Goal: Information Seeking & Learning: Learn about a topic

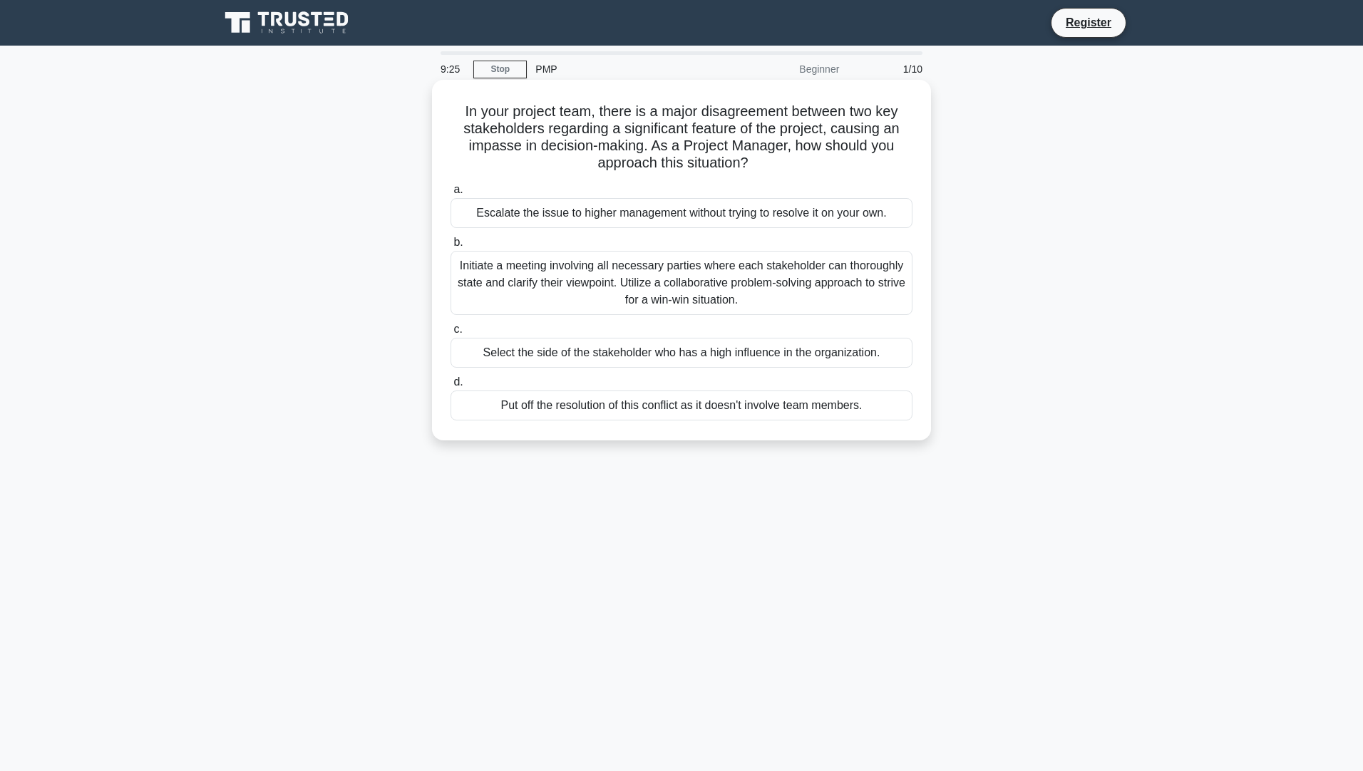
click at [687, 288] on div "Initiate a meeting involving all necessary parties where each stakeholder can t…" at bounding box center [682, 283] width 462 height 64
click at [451, 247] on input "b. Initiate a meeting involving all necessary parties where each stakeholder ca…" at bounding box center [451, 242] width 0 height 9
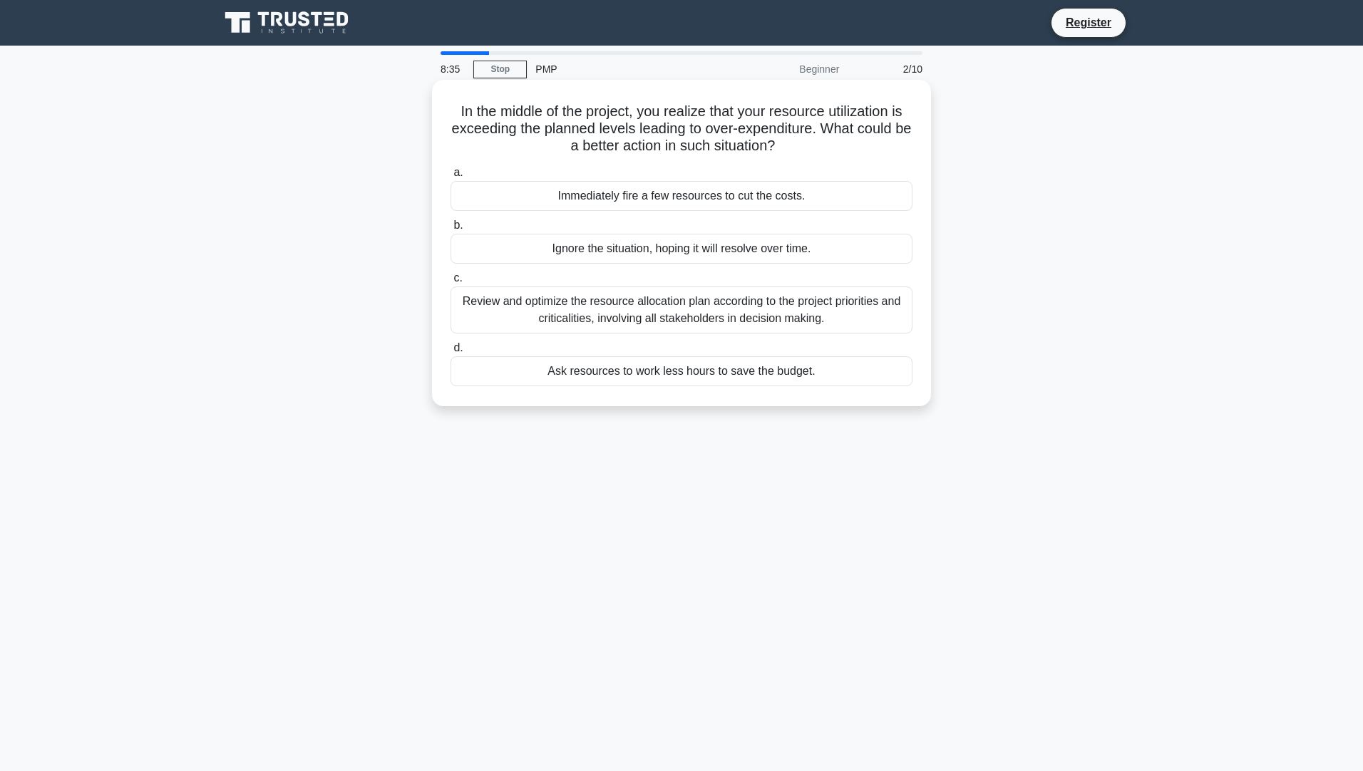
click at [726, 323] on div "Review and optimize the resource allocation plan according to the project prior…" at bounding box center [682, 310] width 462 height 47
click at [451, 283] on input "c. Review and optimize the resource allocation plan according to the project pr…" at bounding box center [451, 278] width 0 height 9
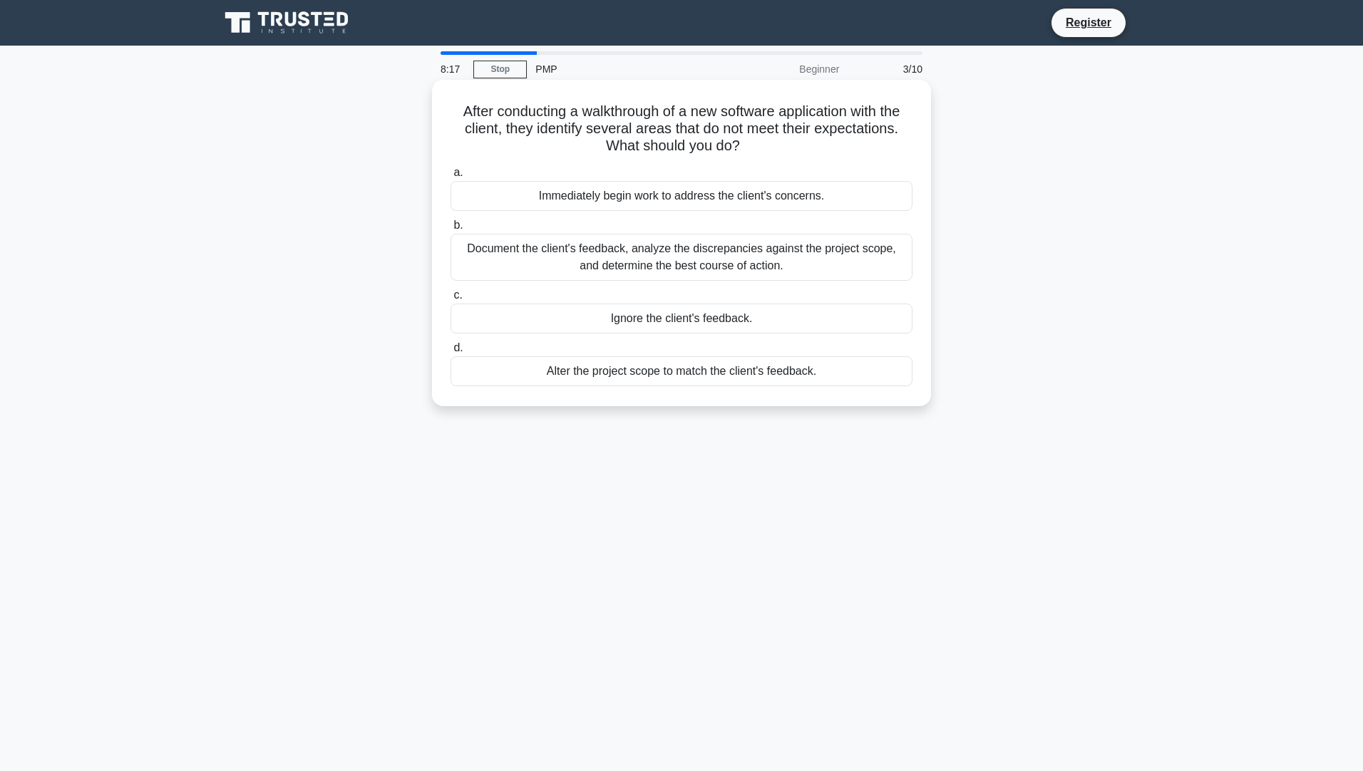
click at [714, 255] on div "Document the client's feedback, analyze the discrepancies against the project s…" at bounding box center [682, 257] width 462 height 47
click at [451, 230] on input "b. Document the client's feedback, analyze the discrepancies against the projec…" at bounding box center [451, 225] width 0 height 9
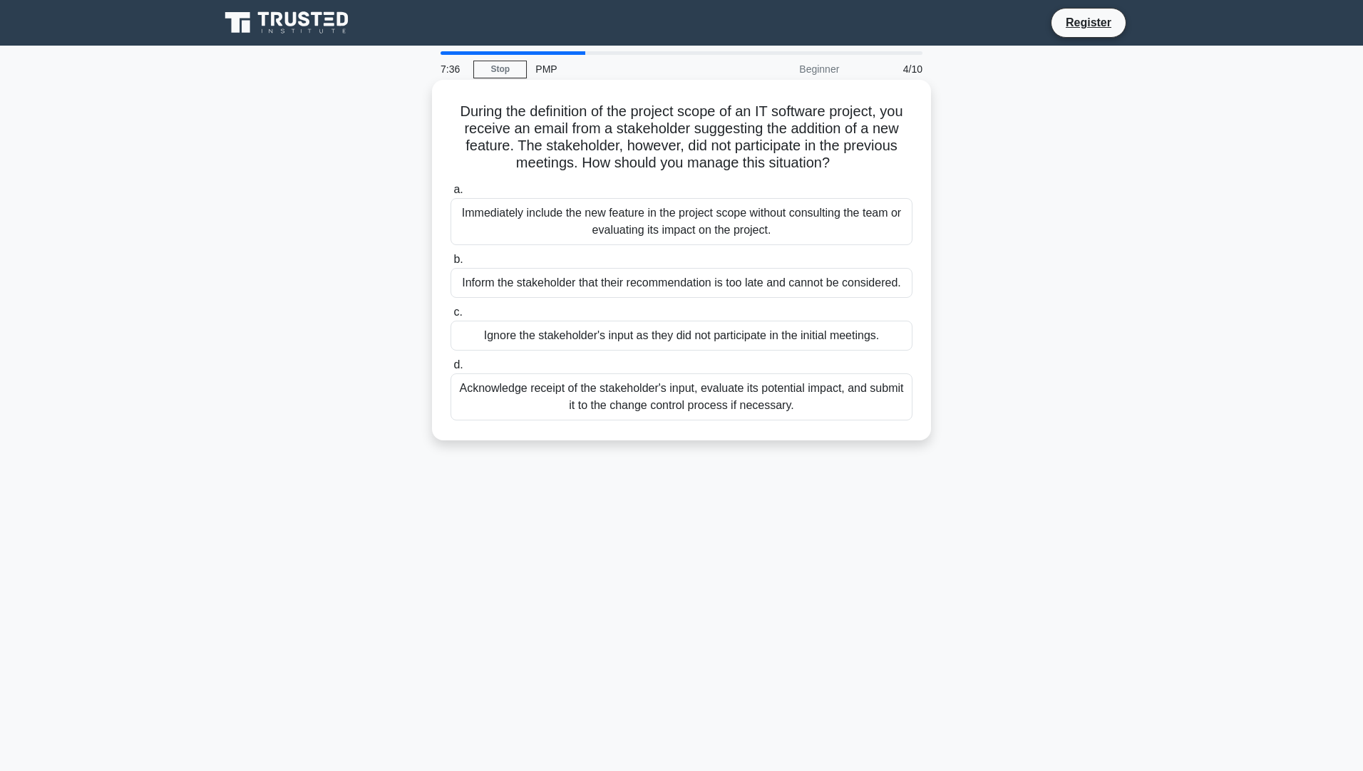
click at [667, 401] on div "Acknowledge receipt of the stakeholder's input, evaluate its potential impact, …" at bounding box center [682, 397] width 462 height 47
click at [451, 370] on input "d. Acknowledge receipt of the stakeholder's input, evaluate its potential impac…" at bounding box center [451, 365] width 0 height 9
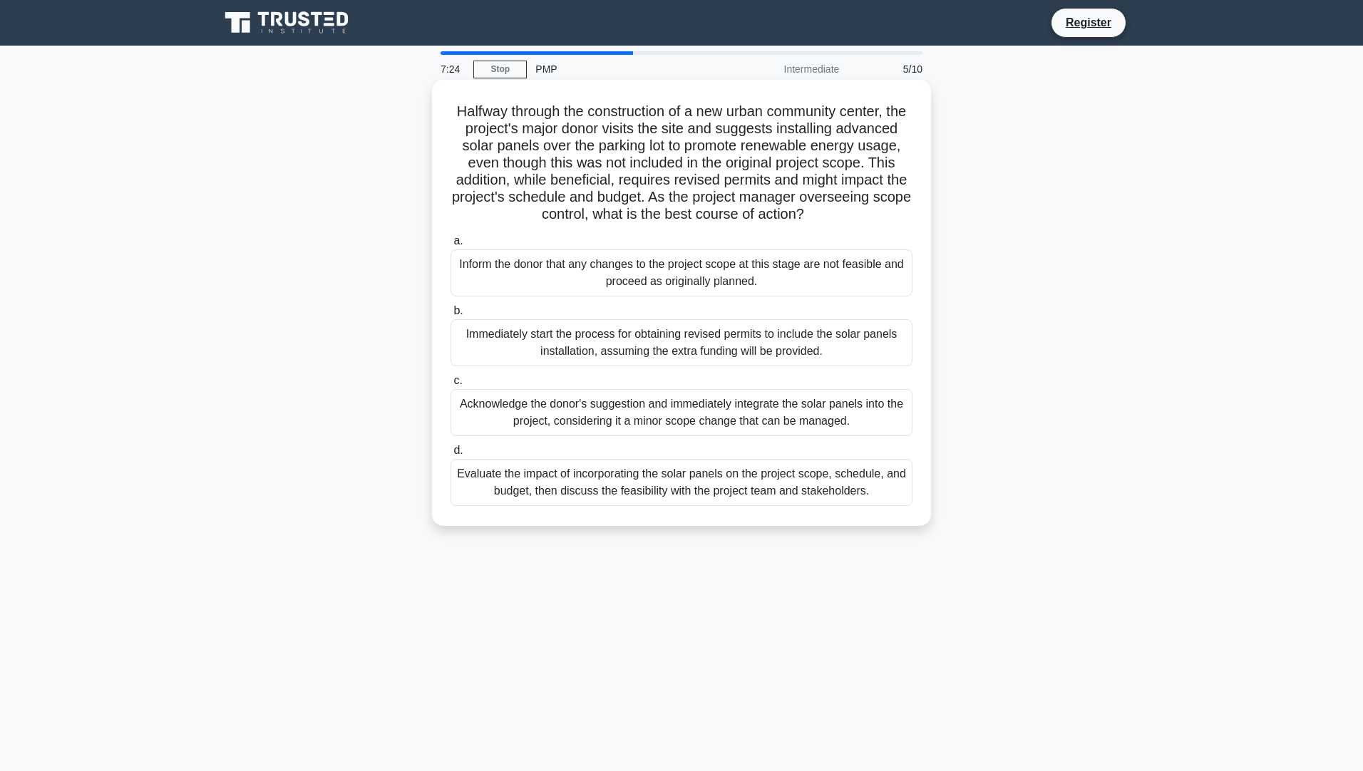
click at [629, 365] on div "Immediately start the process for obtaining revised permits to include the sola…" at bounding box center [682, 342] width 462 height 47
click at [451, 316] on input "b. Immediately start the process for obtaining revised permits to include the s…" at bounding box center [451, 311] width 0 height 9
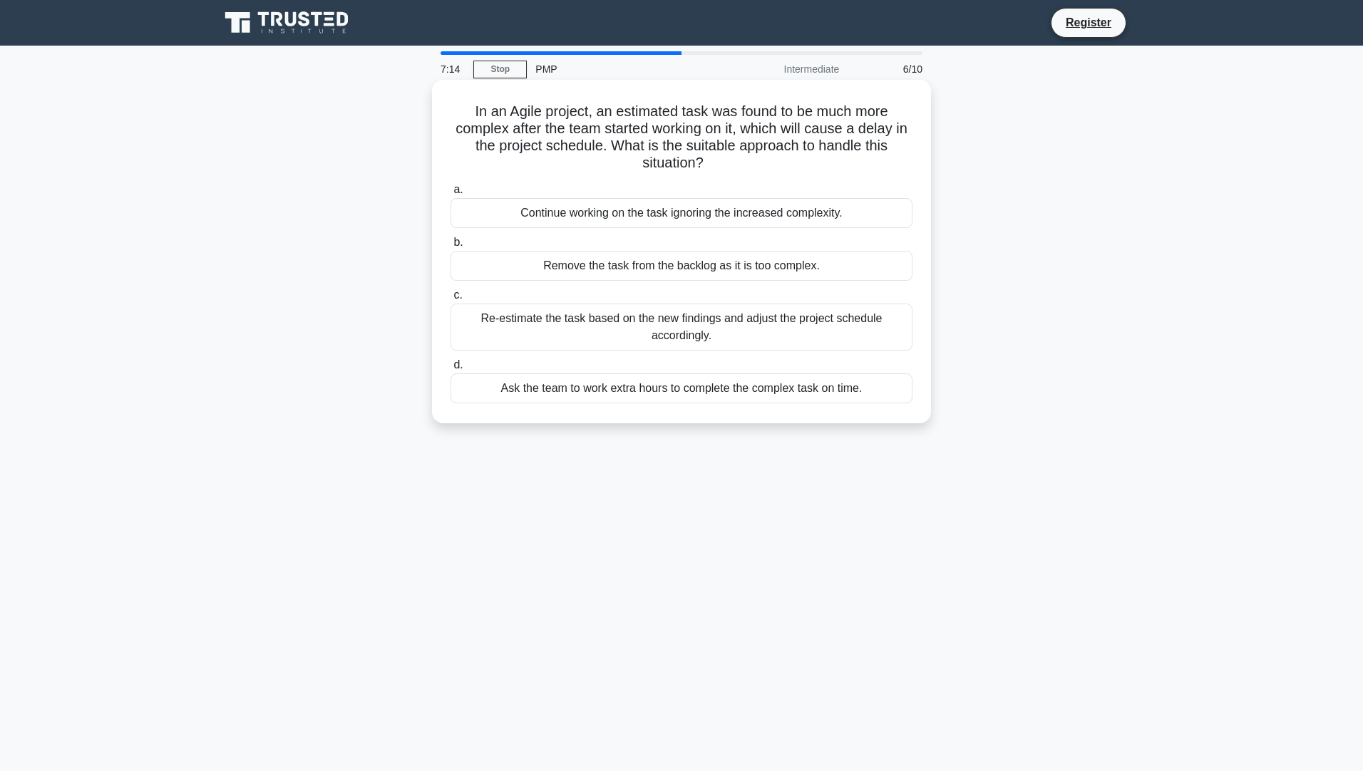
click at [598, 336] on div "Re-estimate the task based on the new findings and adjust the project schedule …" at bounding box center [682, 327] width 462 height 47
click at [451, 300] on input "c. Re-estimate the task based on the new findings and adjust the project schedu…" at bounding box center [451, 295] width 0 height 9
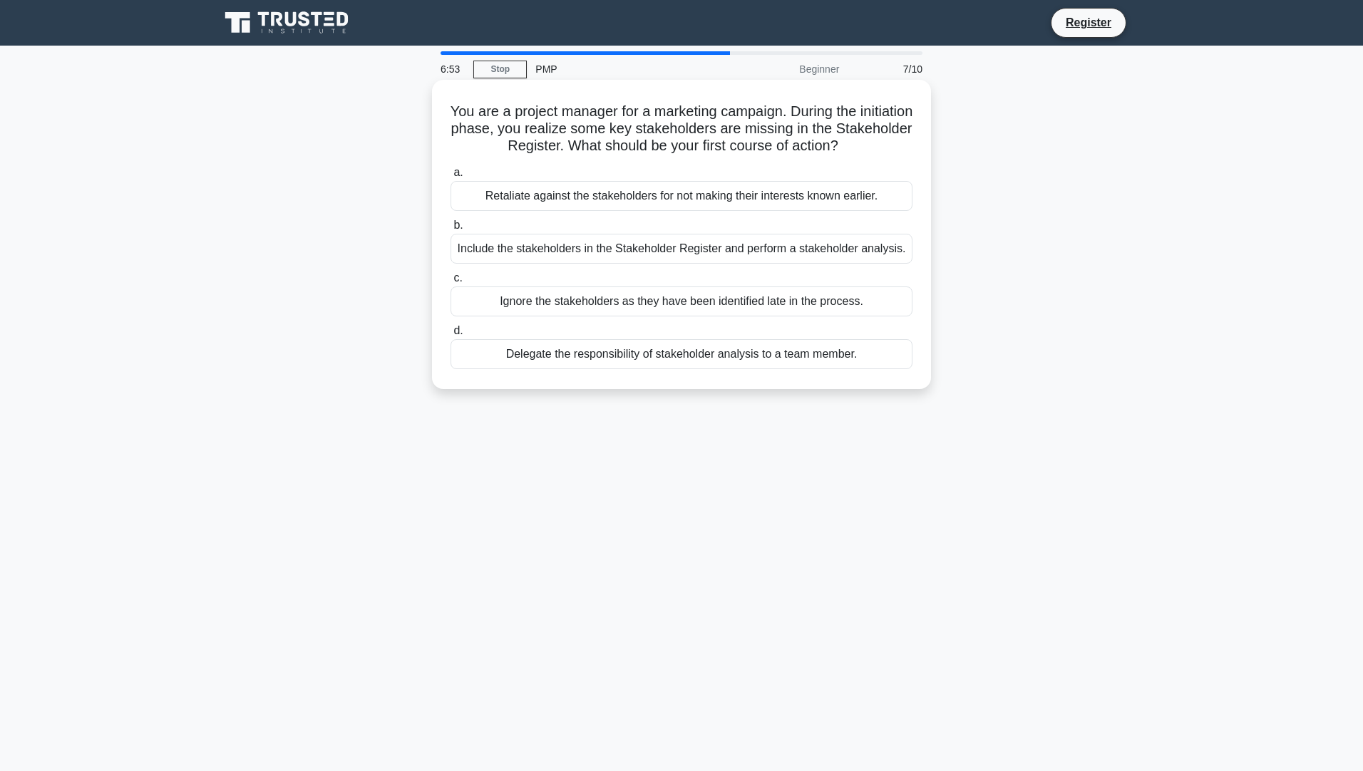
click at [617, 252] on div "Include the stakeholders in the Stakeholder Register and perform a stakeholder …" at bounding box center [682, 249] width 462 height 30
click at [451, 230] on input "b. Include the stakeholders in the Stakeholder Register and perform a stakehold…" at bounding box center [451, 225] width 0 height 9
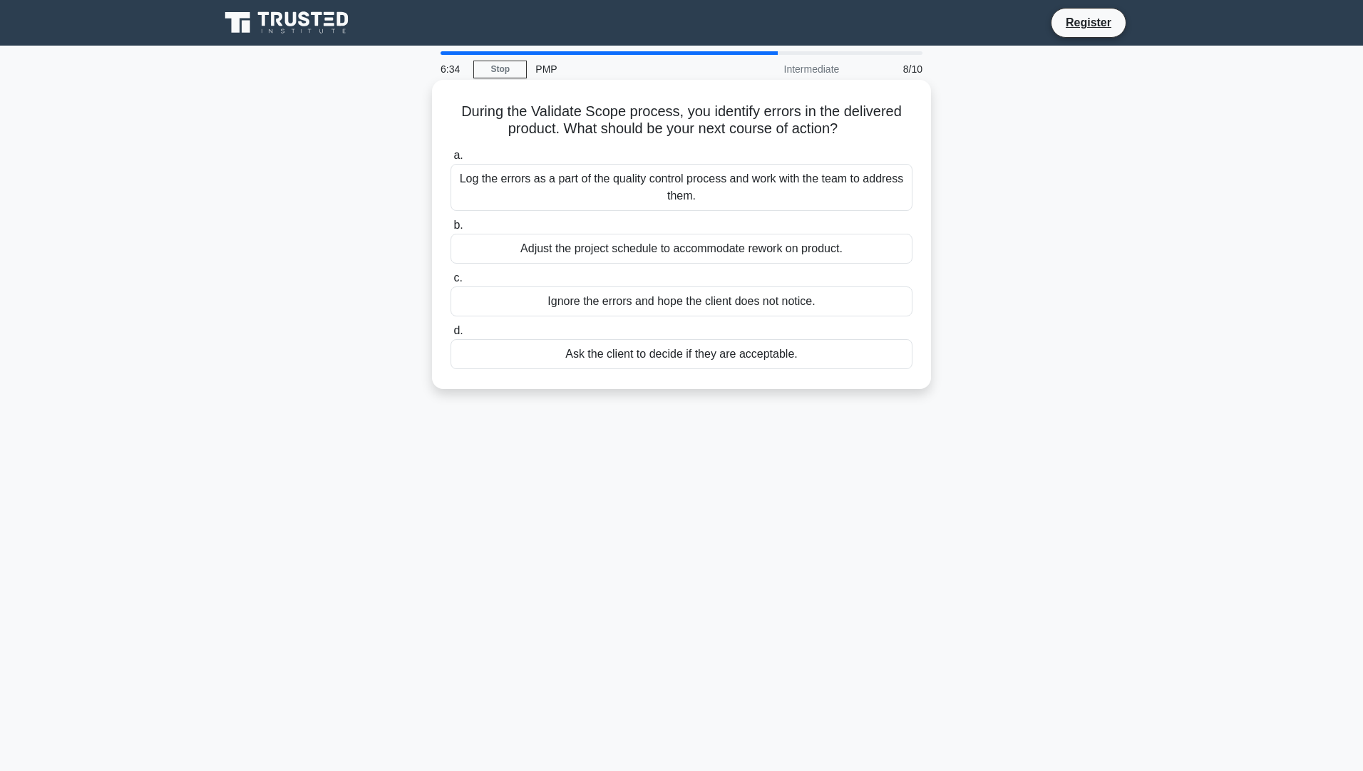
click at [744, 257] on div "Adjust the project schedule to accommodate rework on product." at bounding box center [682, 249] width 462 height 30
click at [451, 230] on input "b. Adjust the project schedule to accommodate rework on product." at bounding box center [451, 225] width 0 height 9
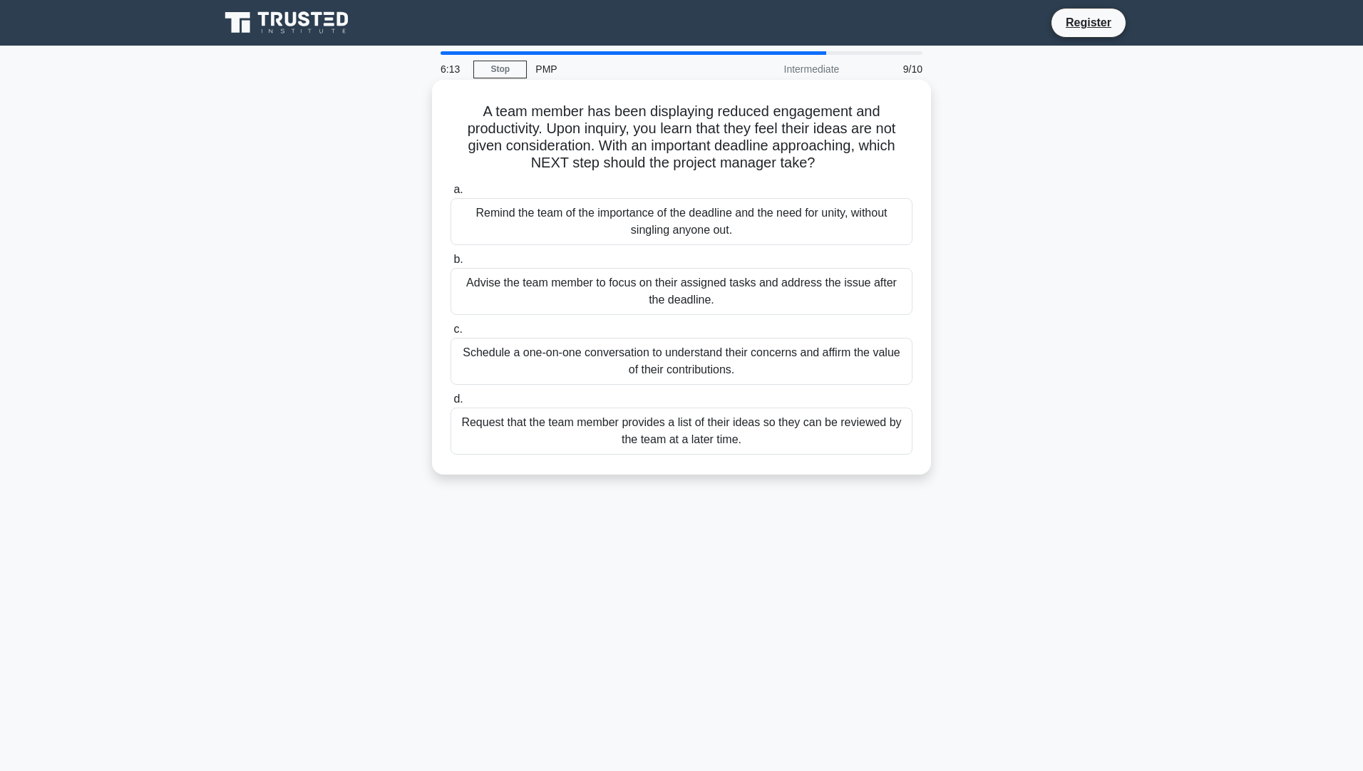
click at [644, 371] on div "Schedule a one-on-one conversation to understand their concerns and affirm the …" at bounding box center [682, 361] width 462 height 47
click at [451, 334] on input "c. Schedule a one-on-one conversation to understand their concerns and affirm t…" at bounding box center [451, 329] width 0 height 9
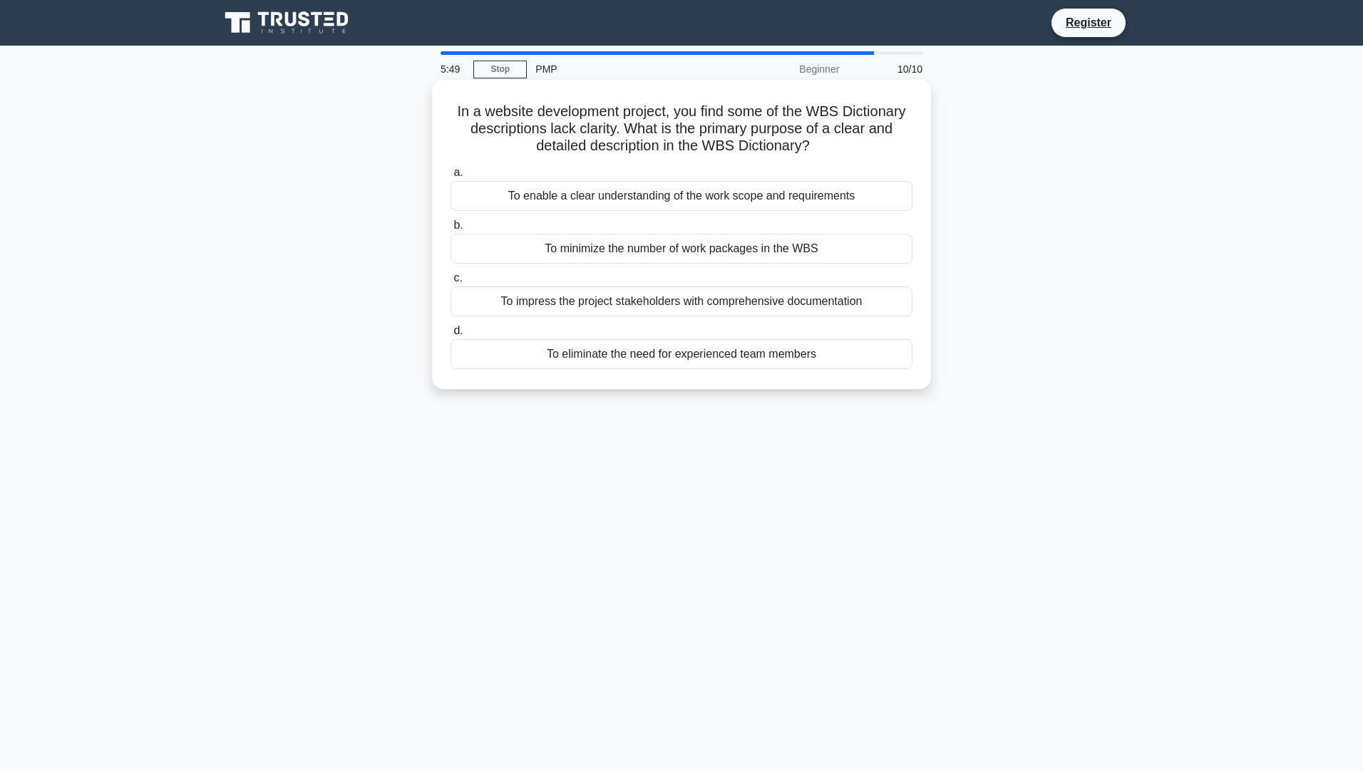
click at [628, 305] on div "To impress the project stakeholders with comprehensive documentation" at bounding box center [682, 302] width 462 height 30
click at [451, 283] on input "c. To impress the project stakeholders with comprehensive documentation" at bounding box center [451, 278] width 0 height 9
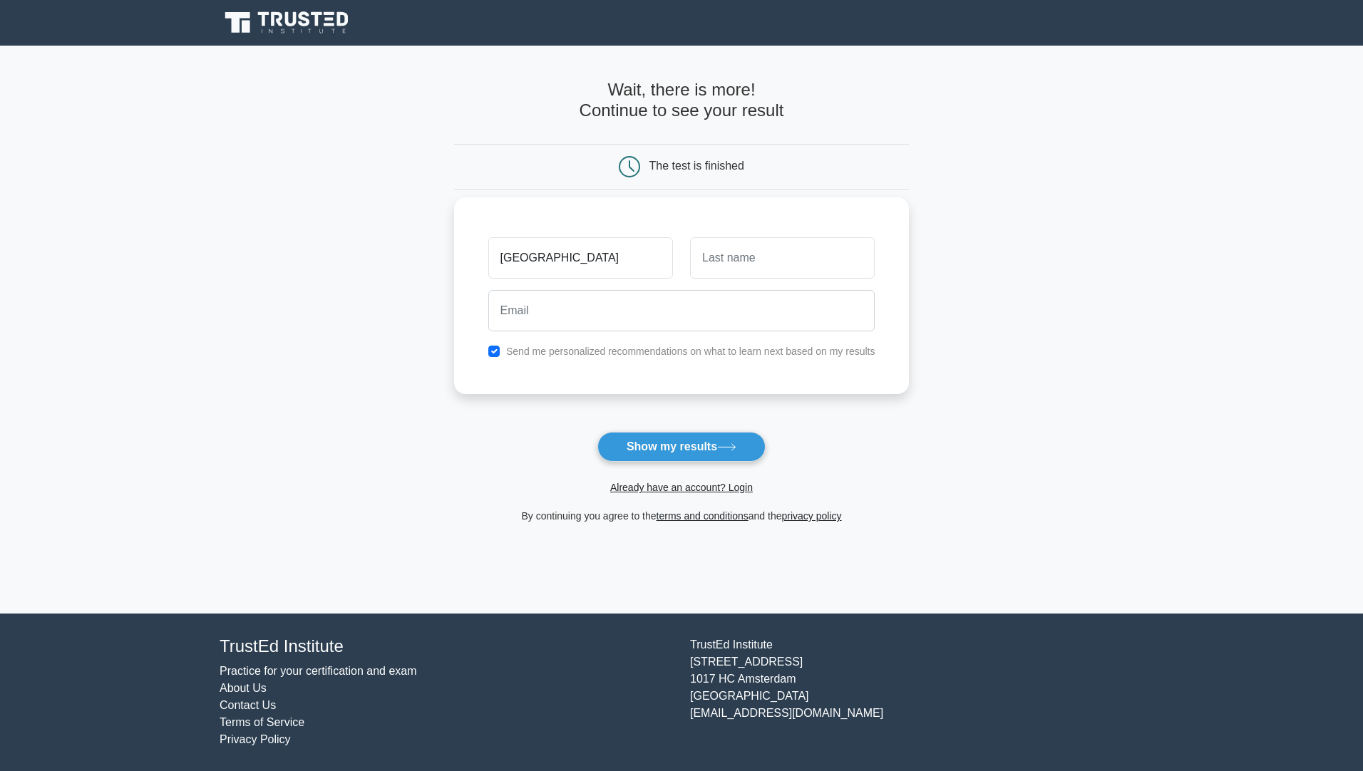
type input "[GEOGRAPHIC_DATA]"
click at [701, 273] on input "text" at bounding box center [782, 257] width 185 height 41
type input "rulatuvya"
click at [588, 315] on input "email" at bounding box center [681, 310] width 387 height 41
type input "[EMAIL_ADDRESS][DOMAIN_NAME]"
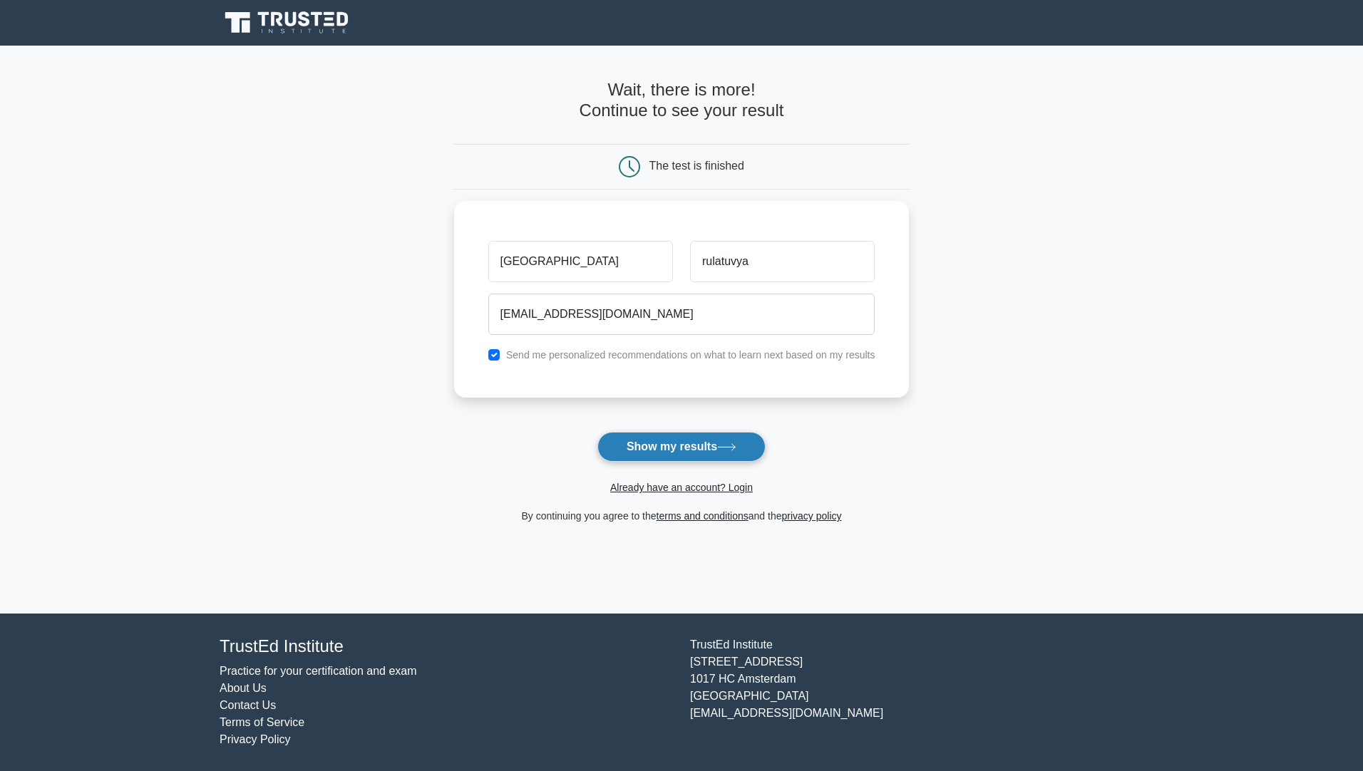
click at [632, 452] on button "Show my results" at bounding box center [681, 447] width 168 height 30
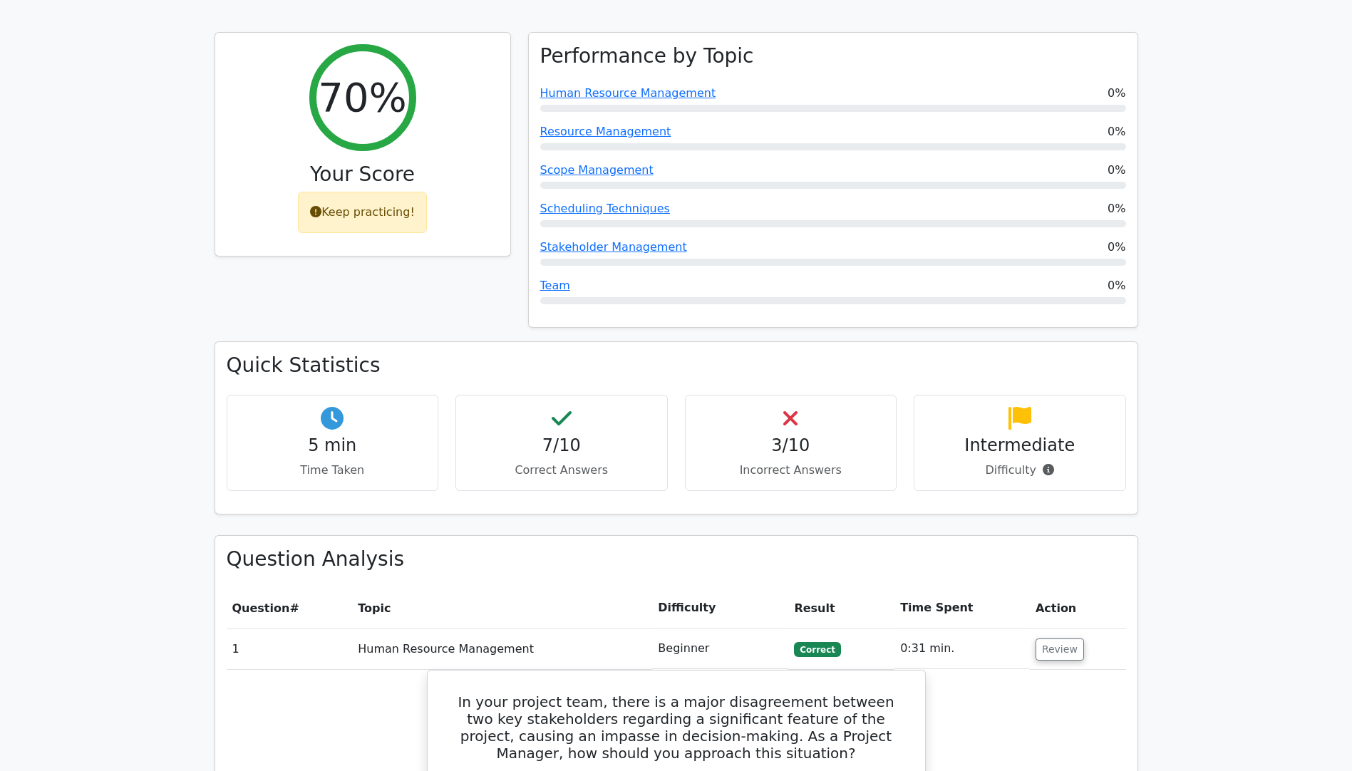
scroll to position [642, 0]
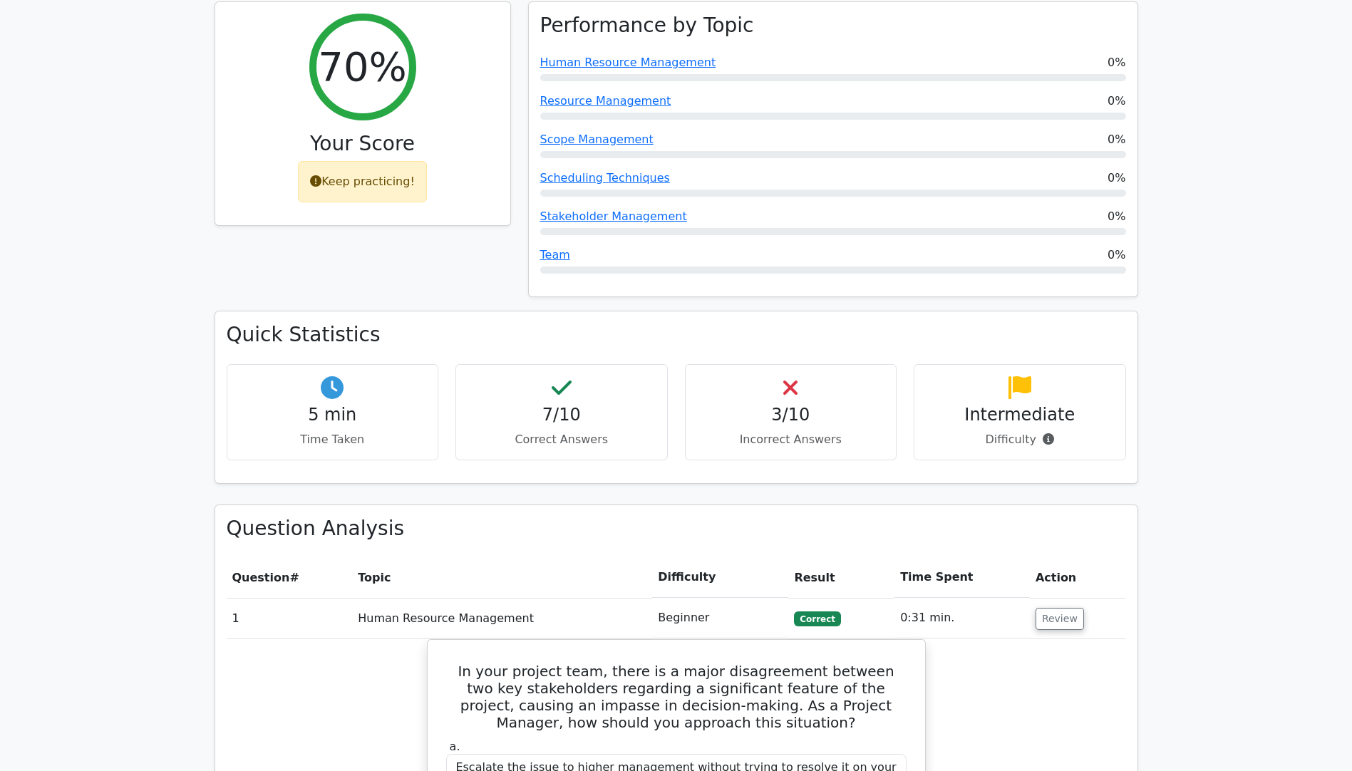
click at [765, 364] on div "3/10 Incorrect Answers" at bounding box center [791, 412] width 212 height 96
drag, startPoint x: 765, startPoint y: 357, endPoint x: 814, endPoint y: 381, distance: 54.5
click at [815, 381] on div "3/10 Incorrect Answers" at bounding box center [791, 412] width 212 height 96
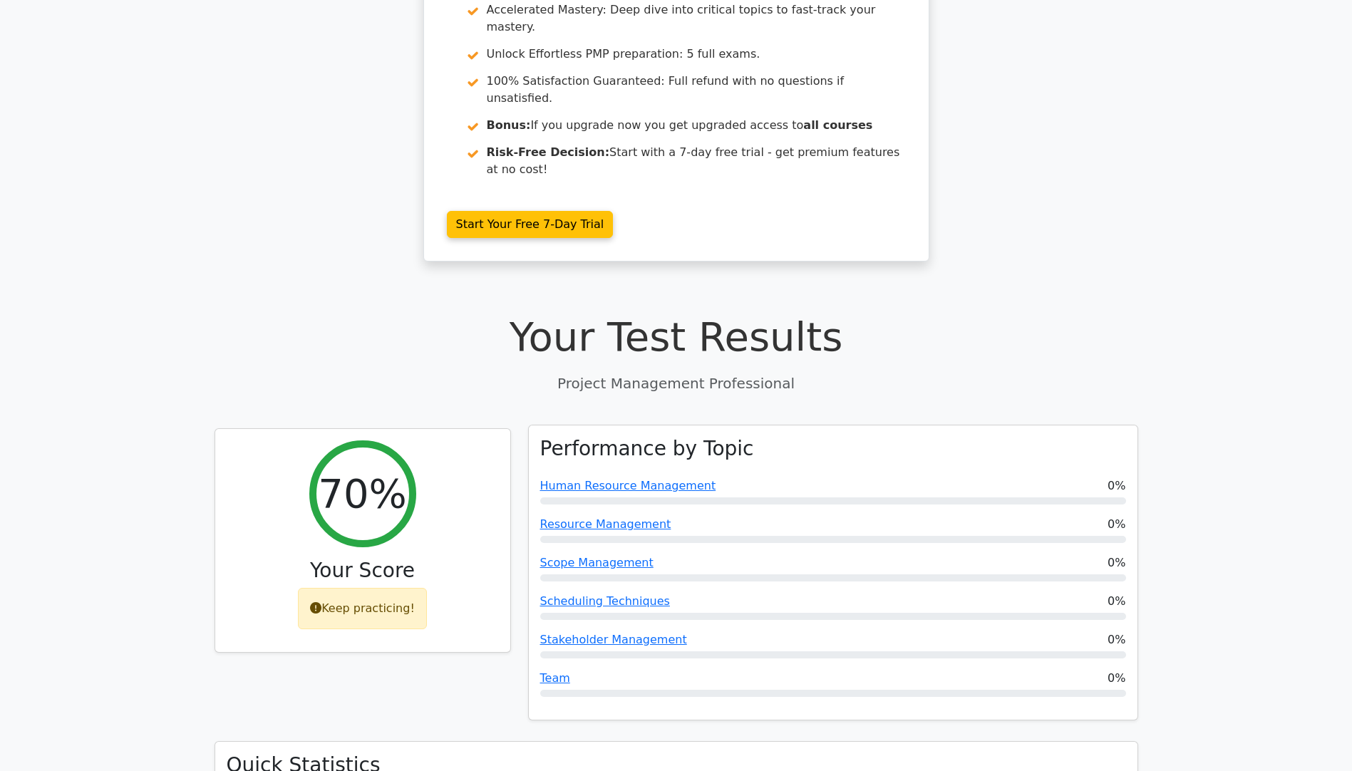
scroll to position [214, 0]
click at [581, 480] on link "Human Resource Management" at bounding box center [628, 487] width 176 height 14
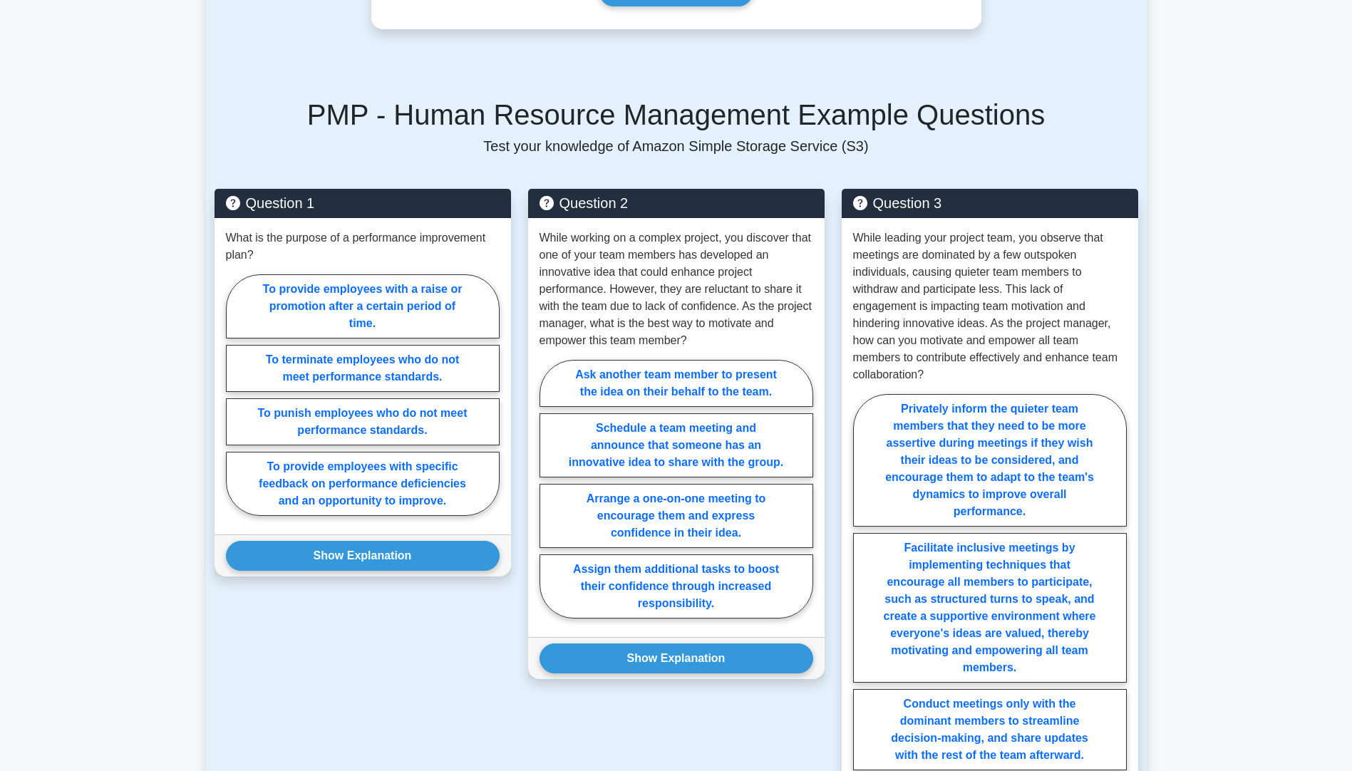
scroll to position [927, 0]
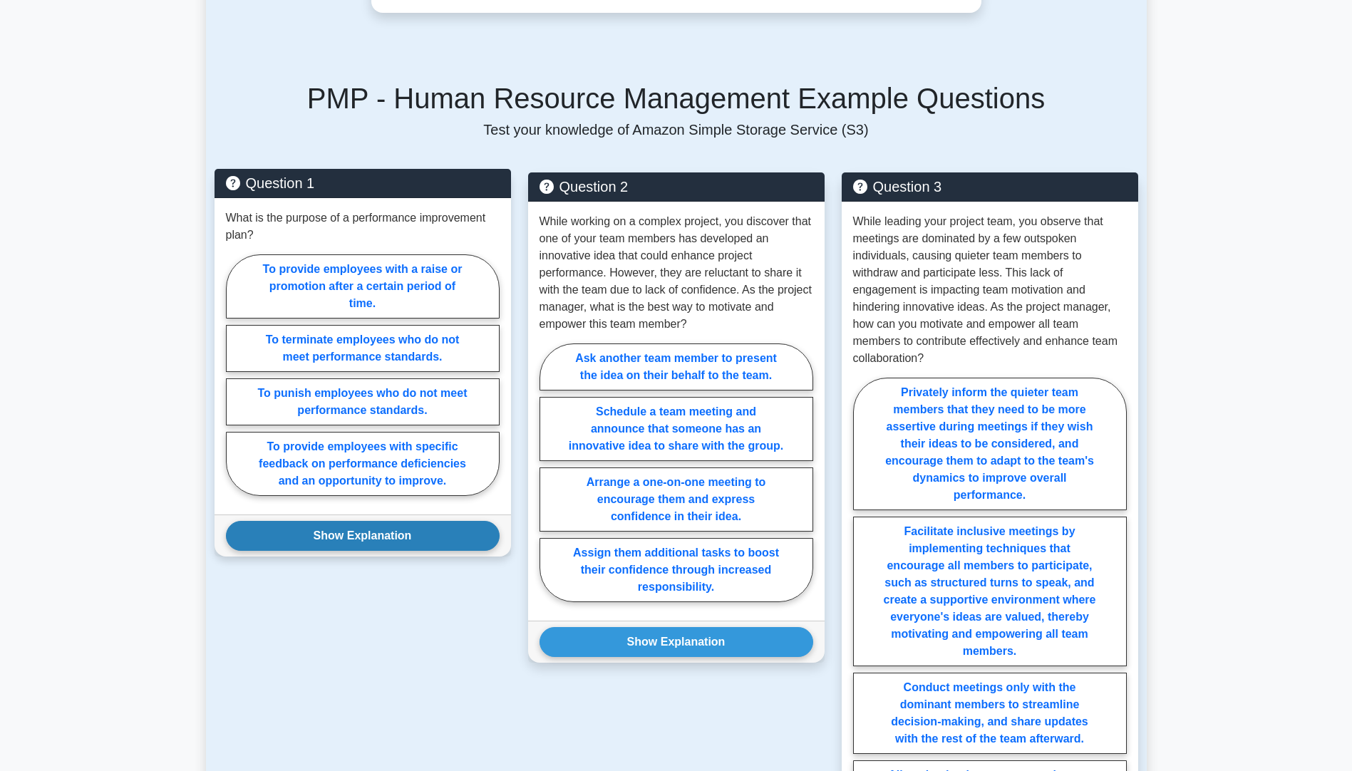
click at [347, 521] on button "Show Explanation" at bounding box center [363, 536] width 274 height 30
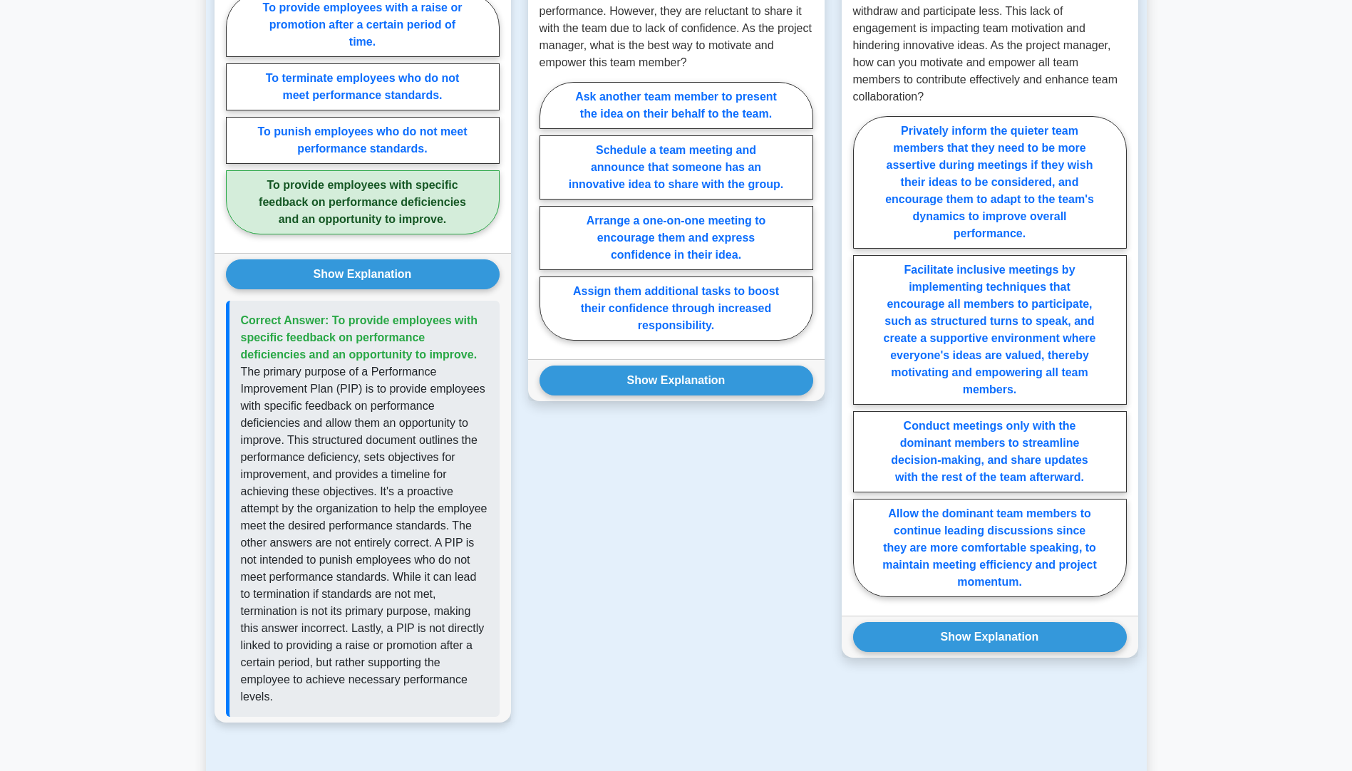
scroll to position [1283, 0]
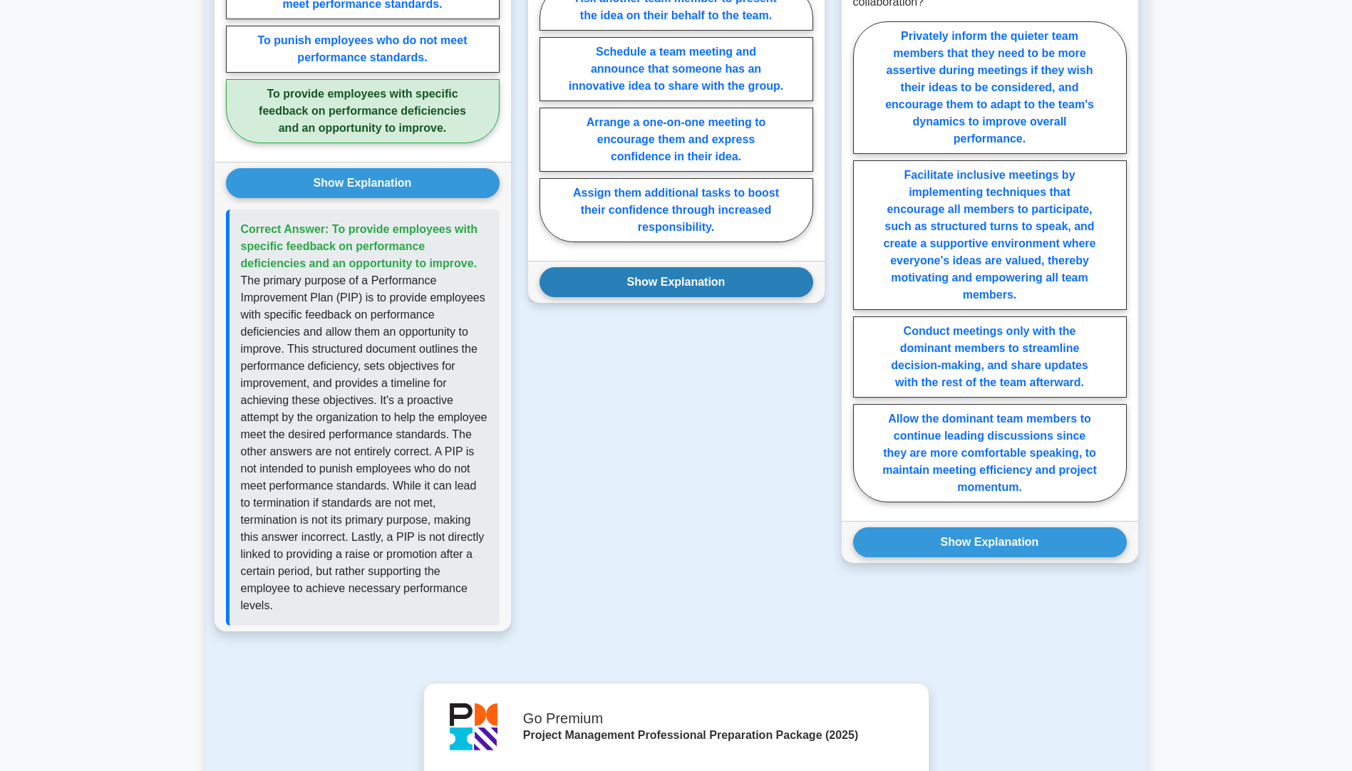
click at [706, 267] on button "Show Explanation" at bounding box center [677, 282] width 274 height 30
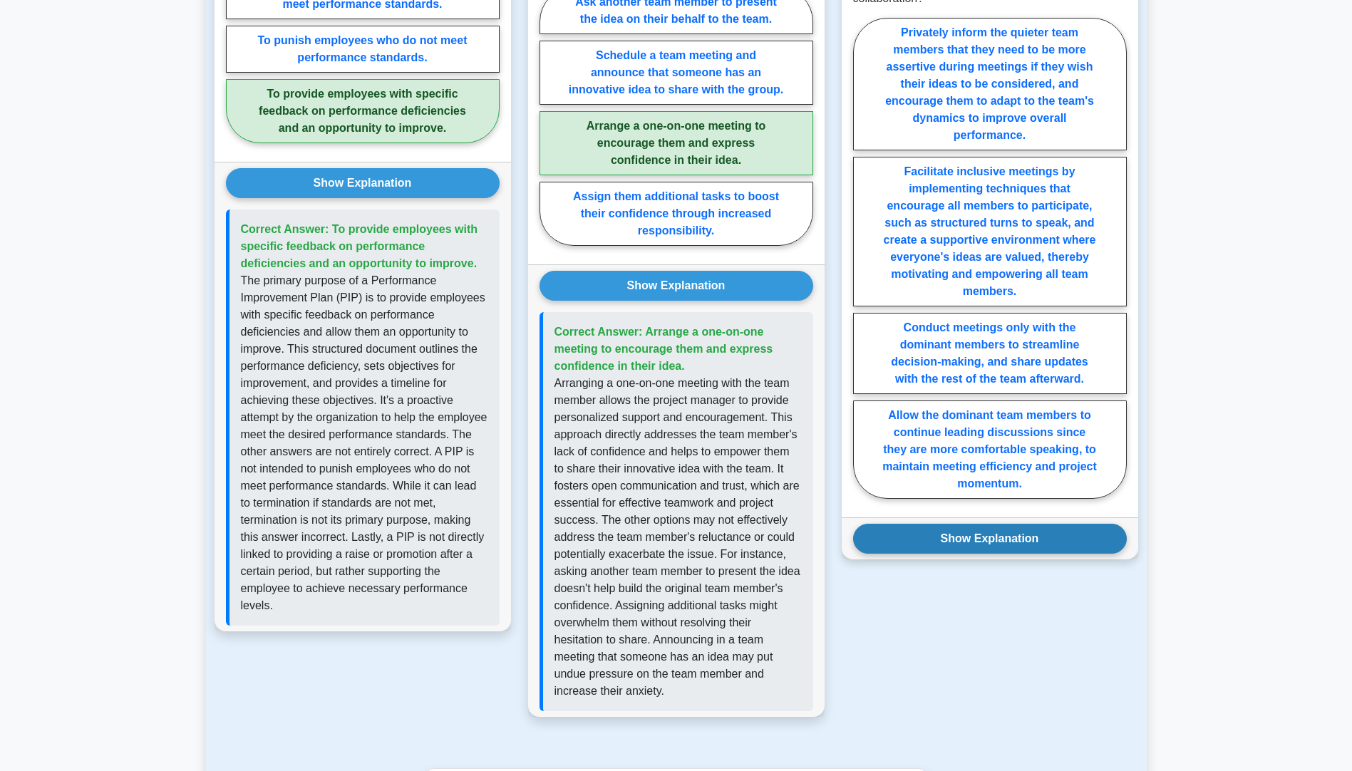
click at [902, 529] on button "Show Explanation" at bounding box center [990, 539] width 274 height 30
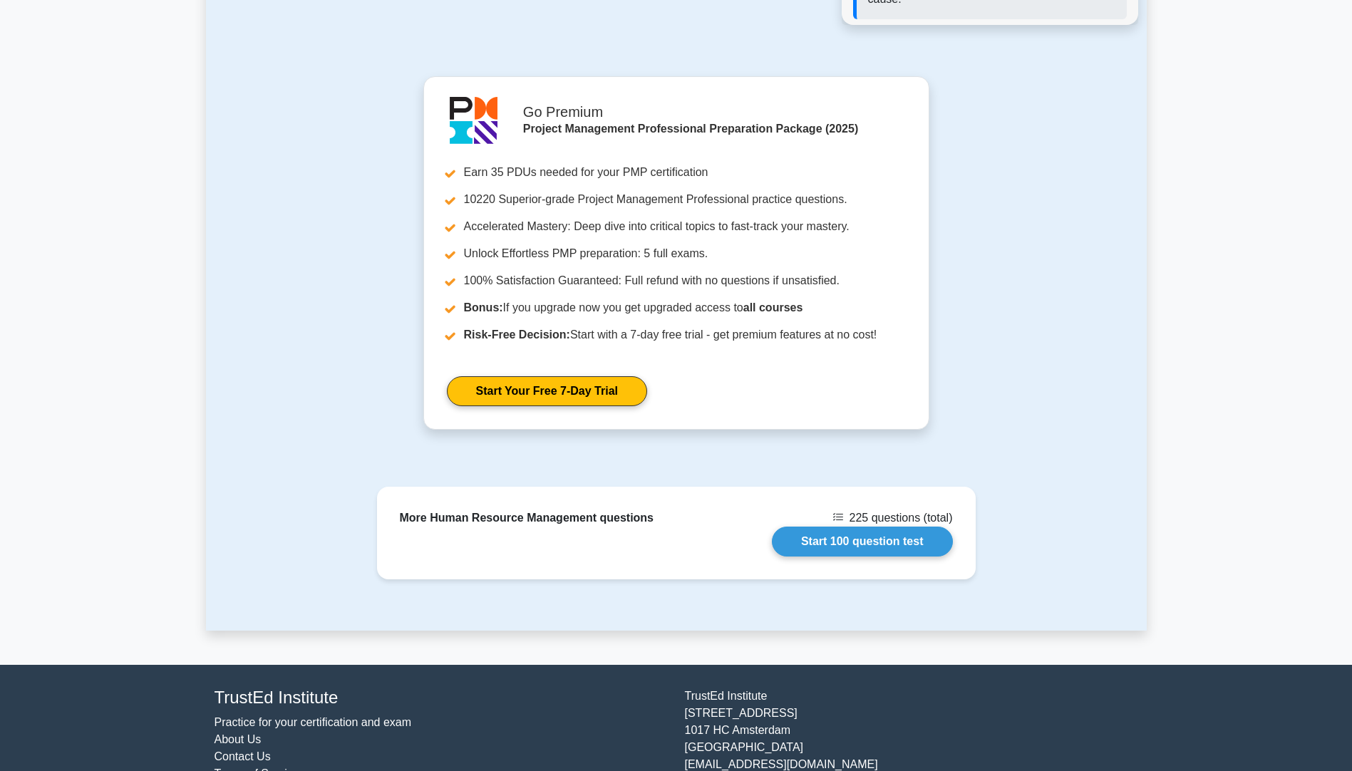
scroll to position [2283, 0]
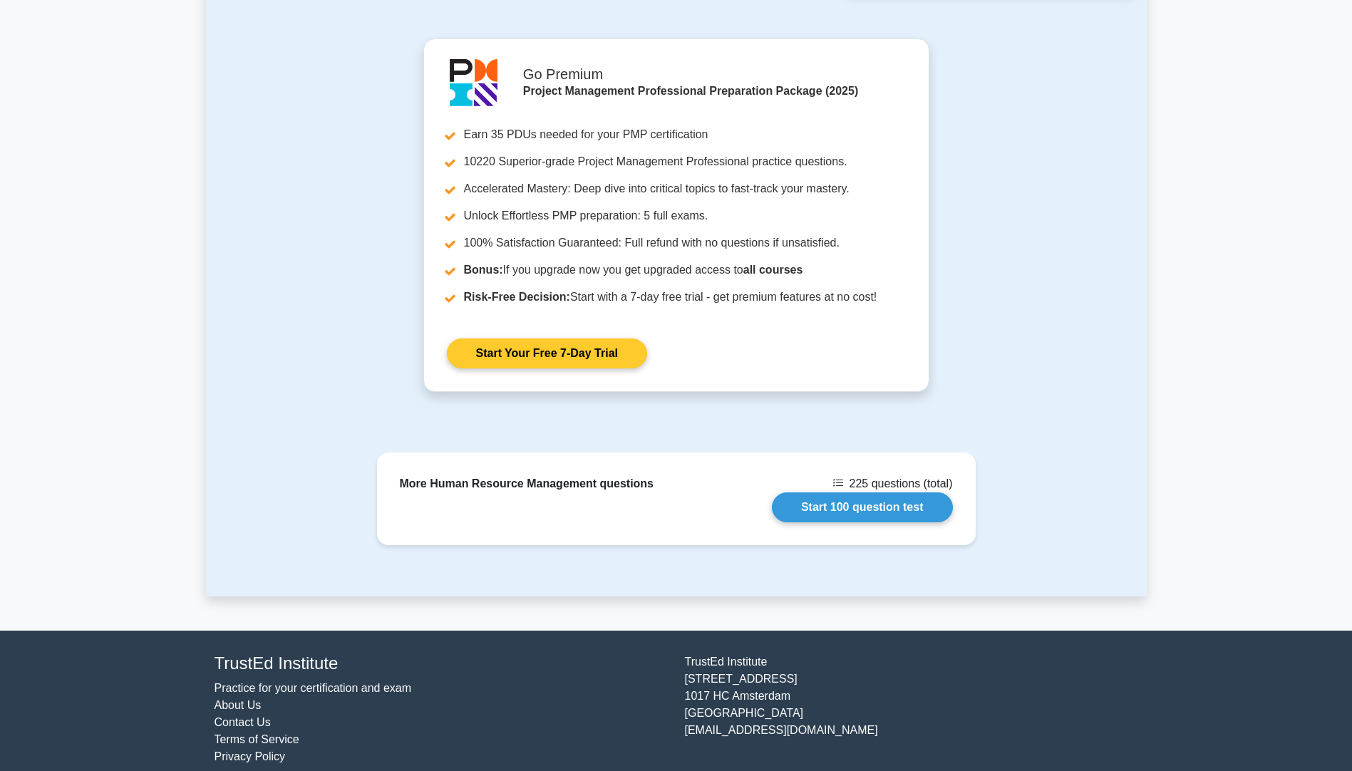
click at [547, 339] on link "Start Your Free 7-Day Trial" at bounding box center [547, 354] width 200 height 30
